Goal: Transaction & Acquisition: Book appointment/travel/reservation

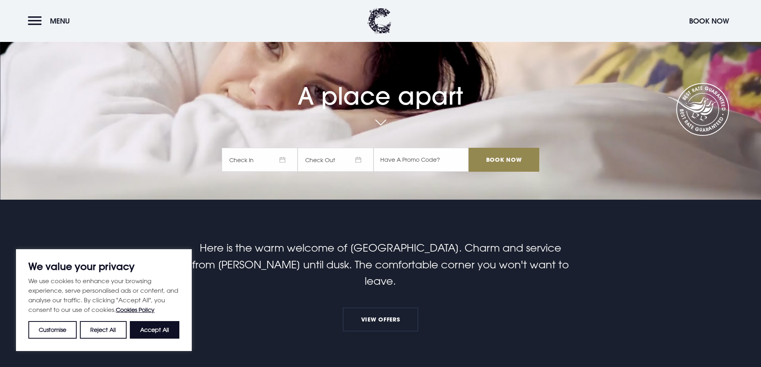
scroll to position [200, 0]
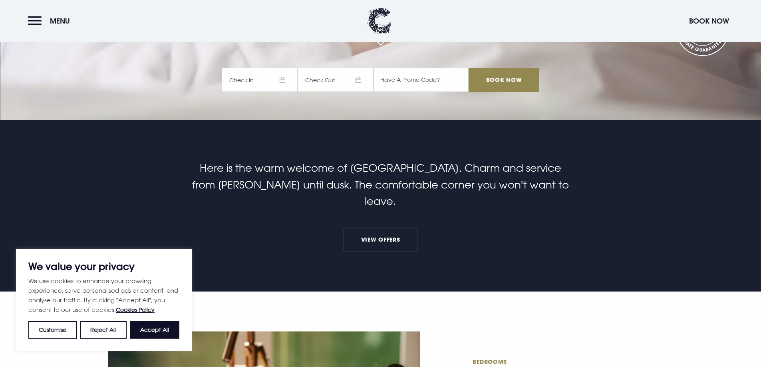
click at [265, 84] on span "Check In" at bounding box center [260, 80] width 76 height 24
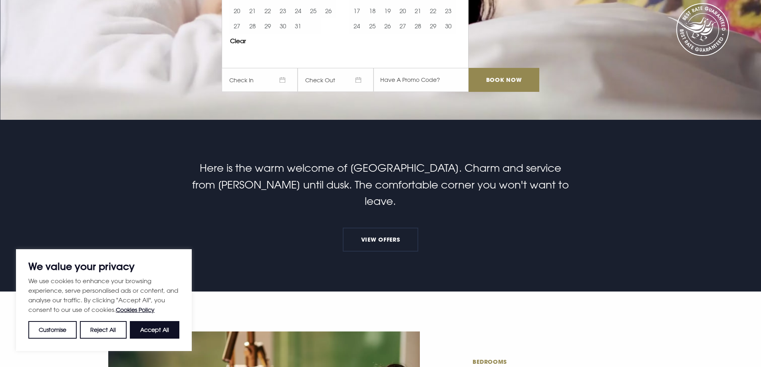
scroll to position [0, 0]
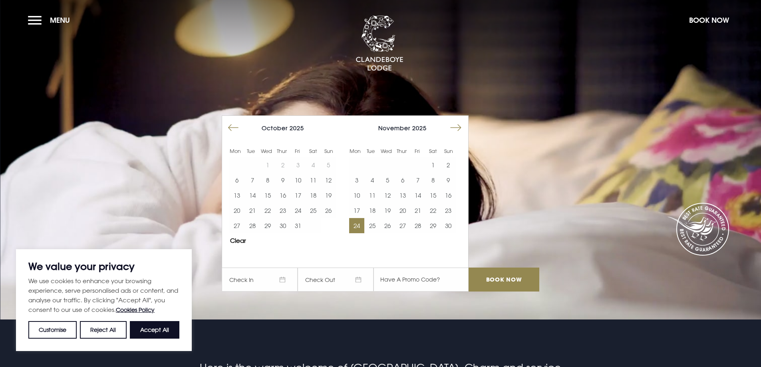
click at [364, 228] on button "24" at bounding box center [356, 225] width 15 height 15
click at [426, 228] on button "28" at bounding box center [417, 225] width 15 height 15
click at [524, 279] on input "Book Now" at bounding box center [504, 280] width 70 height 24
